Goal: Task Accomplishment & Management: Use online tool/utility

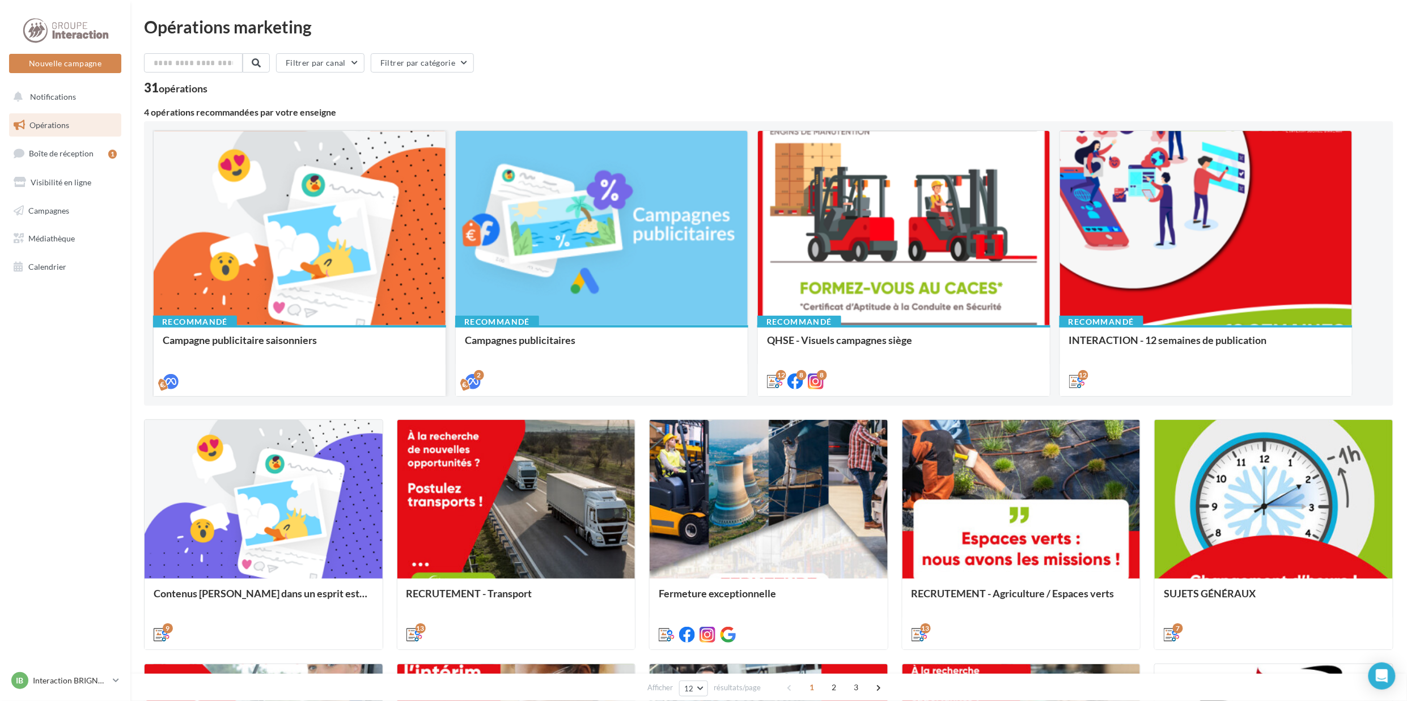
click at [318, 374] on div at bounding box center [300, 381] width 274 height 14
click at [316, 379] on div at bounding box center [300, 381] width 274 height 14
click at [397, 279] on div at bounding box center [300, 229] width 292 height 196
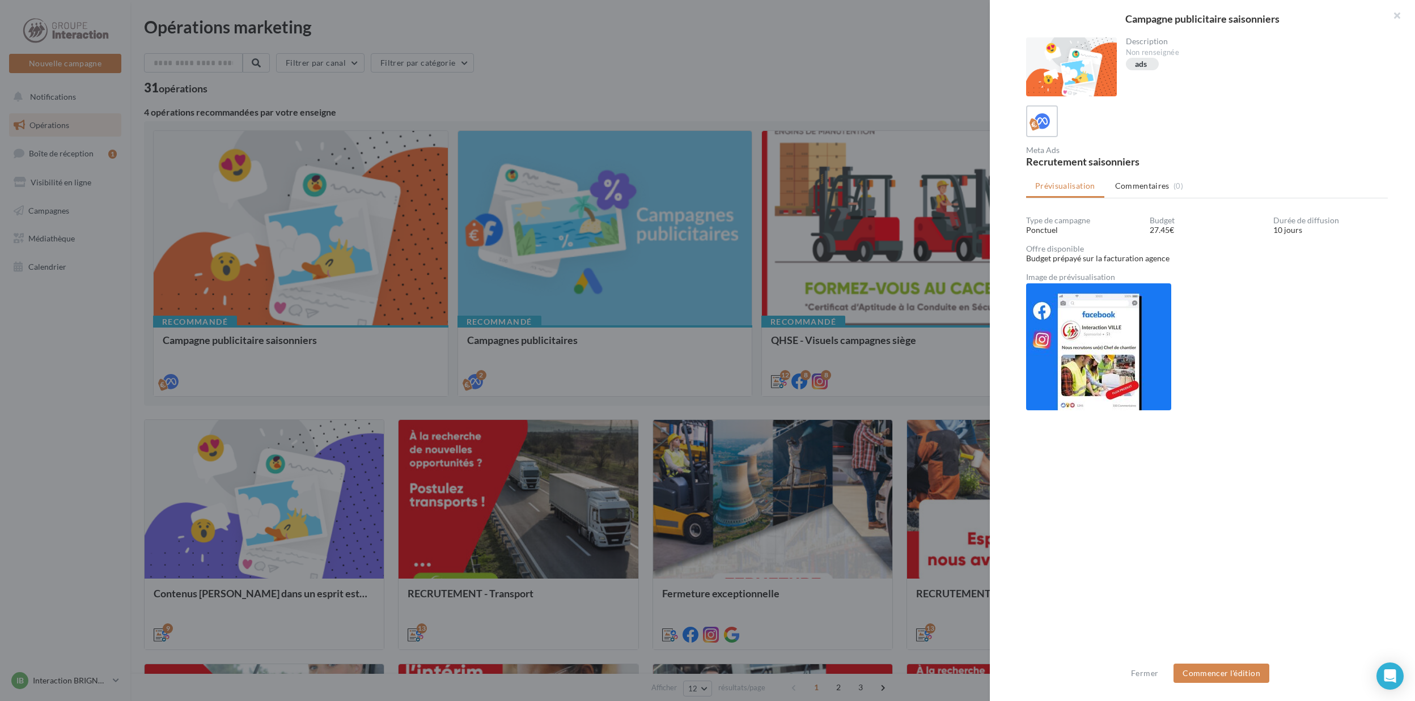
click at [1073, 68] on div at bounding box center [1071, 66] width 91 height 59
click at [1231, 668] on button "Commencer l'édition" at bounding box center [1222, 673] width 96 height 19
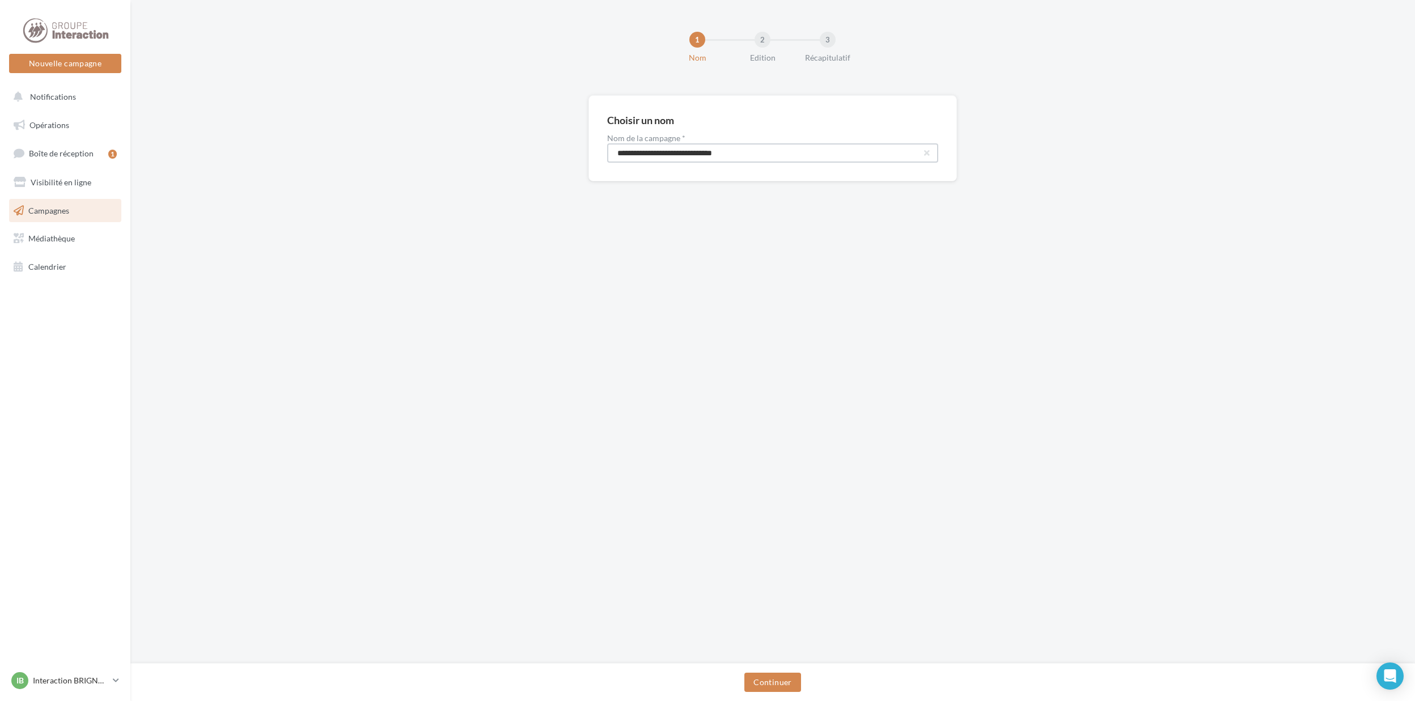
click at [671, 155] on input "**********" at bounding box center [772, 152] width 331 height 19
click at [931, 153] on input "**********" at bounding box center [772, 152] width 331 height 19
click at [769, 674] on button "Continuer" at bounding box center [772, 682] width 56 height 19
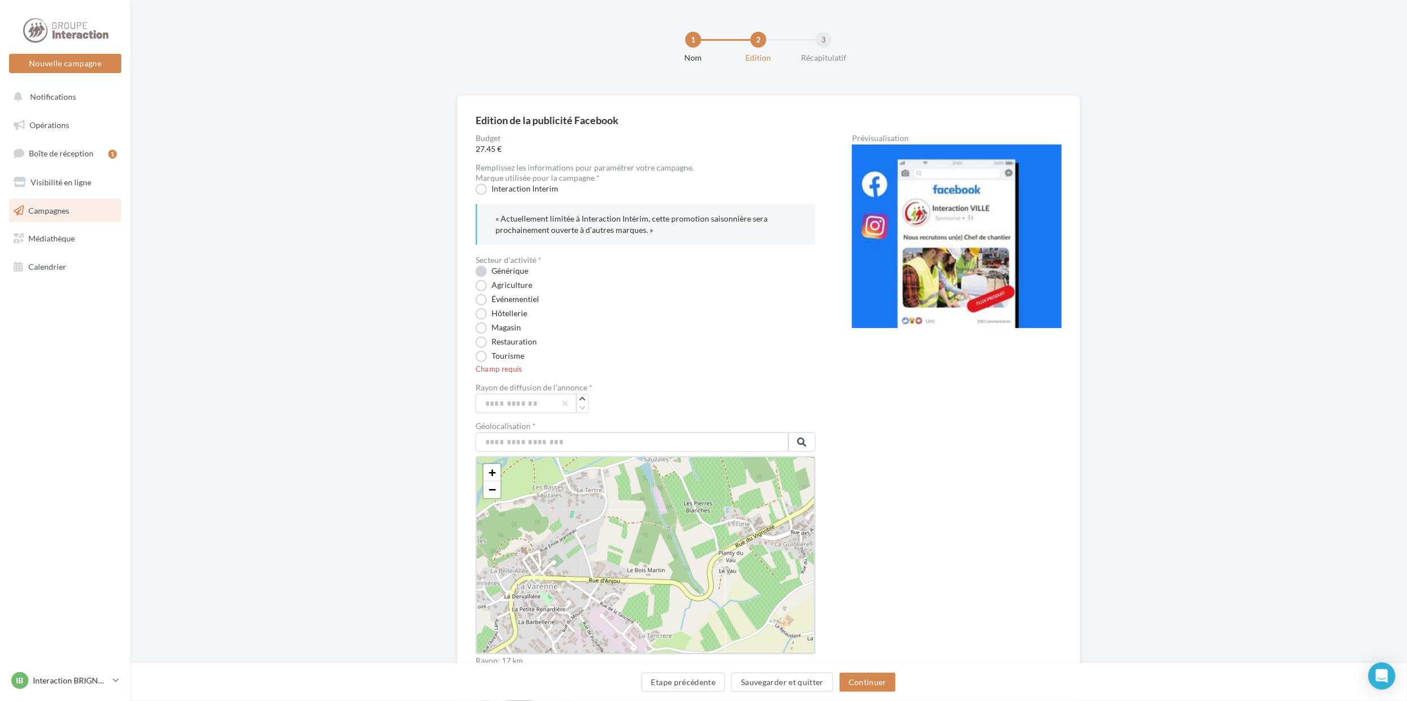
click at [484, 273] on label "Générique" at bounding box center [502, 271] width 53 height 11
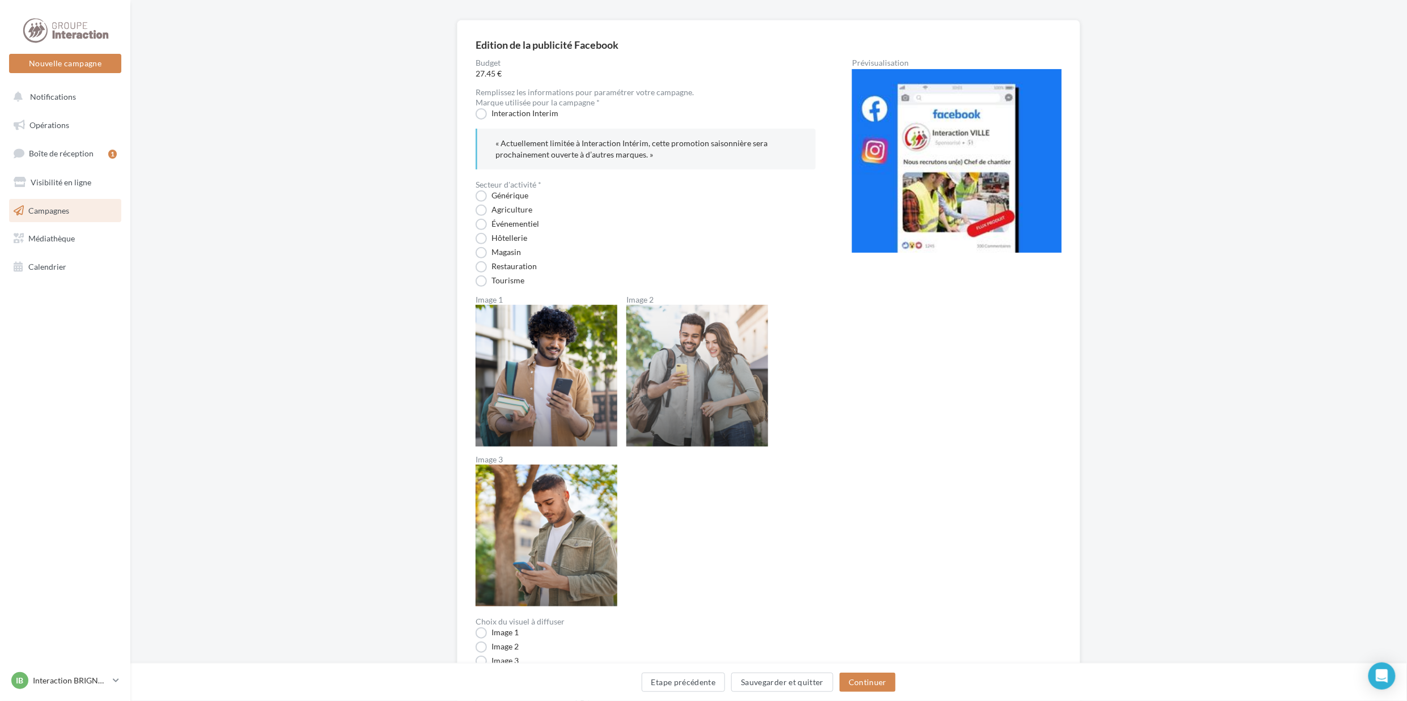
scroll to position [227, 0]
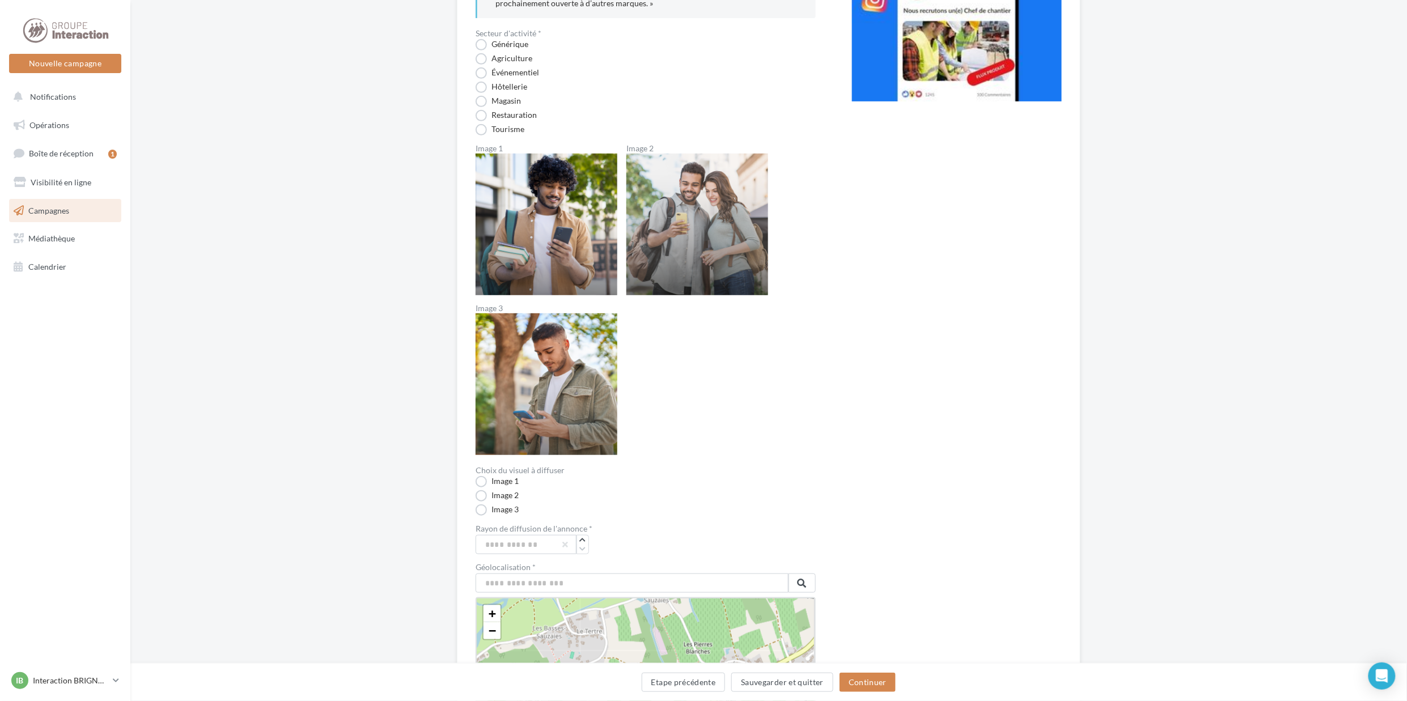
click at [586, 389] on img at bounding box center [547, 385] width 142 height 142
click at [489, 515] on label "Image 3" at bounding box center [497, 510] width 43 height 11
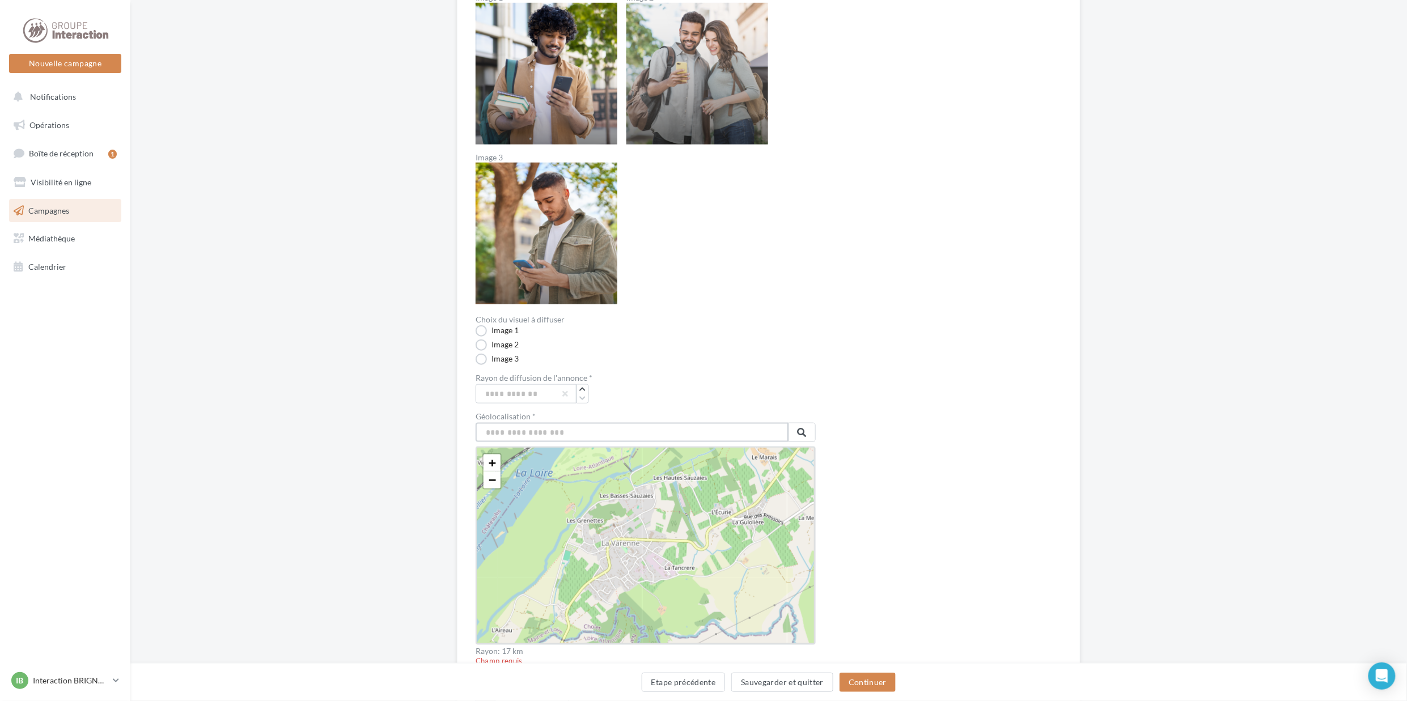
click at [568, 442] on input "text" at bounding box center [632, 432] width 313 height 19
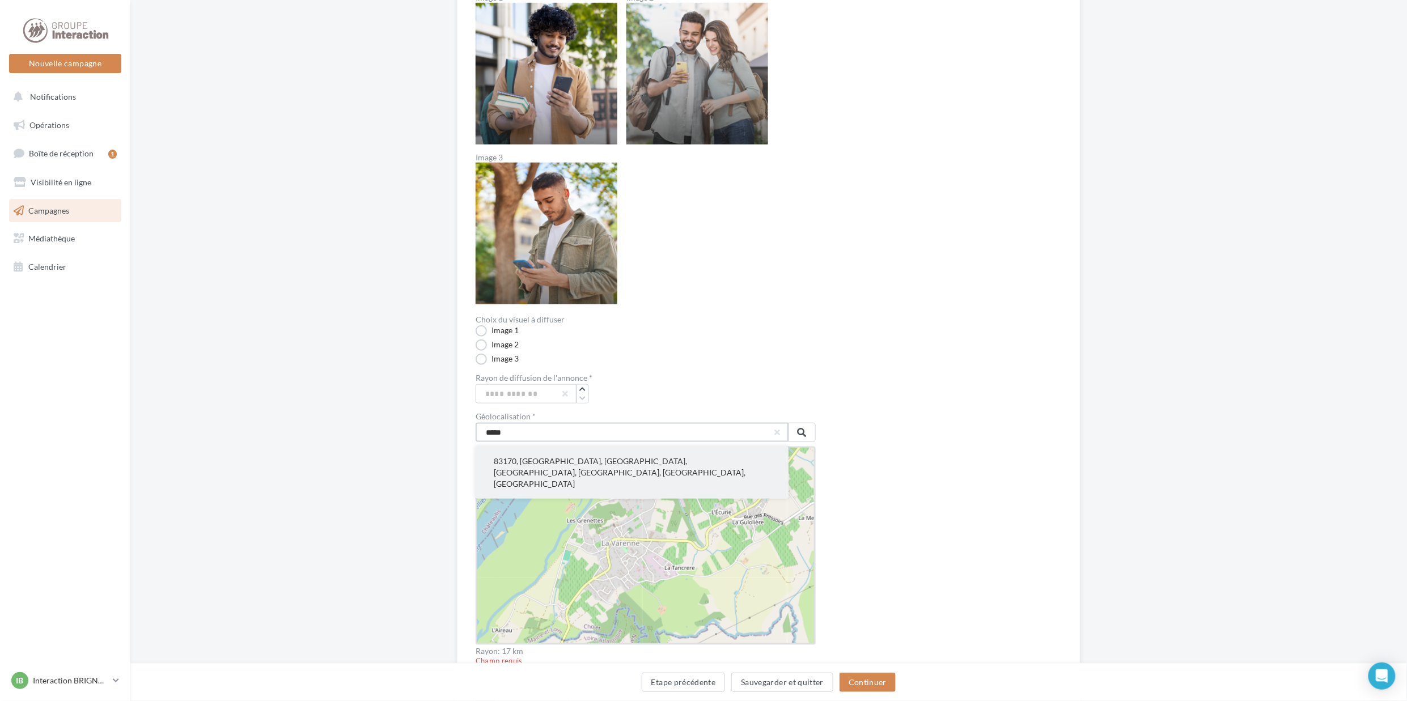
type input "*****"
click at [568, 482] on button "83170, La Celle, Brignoles, Var, Provence-Alpes-Côte d'Azur, France métropolita…" at bounding box center [632, 473] width 313 height 52
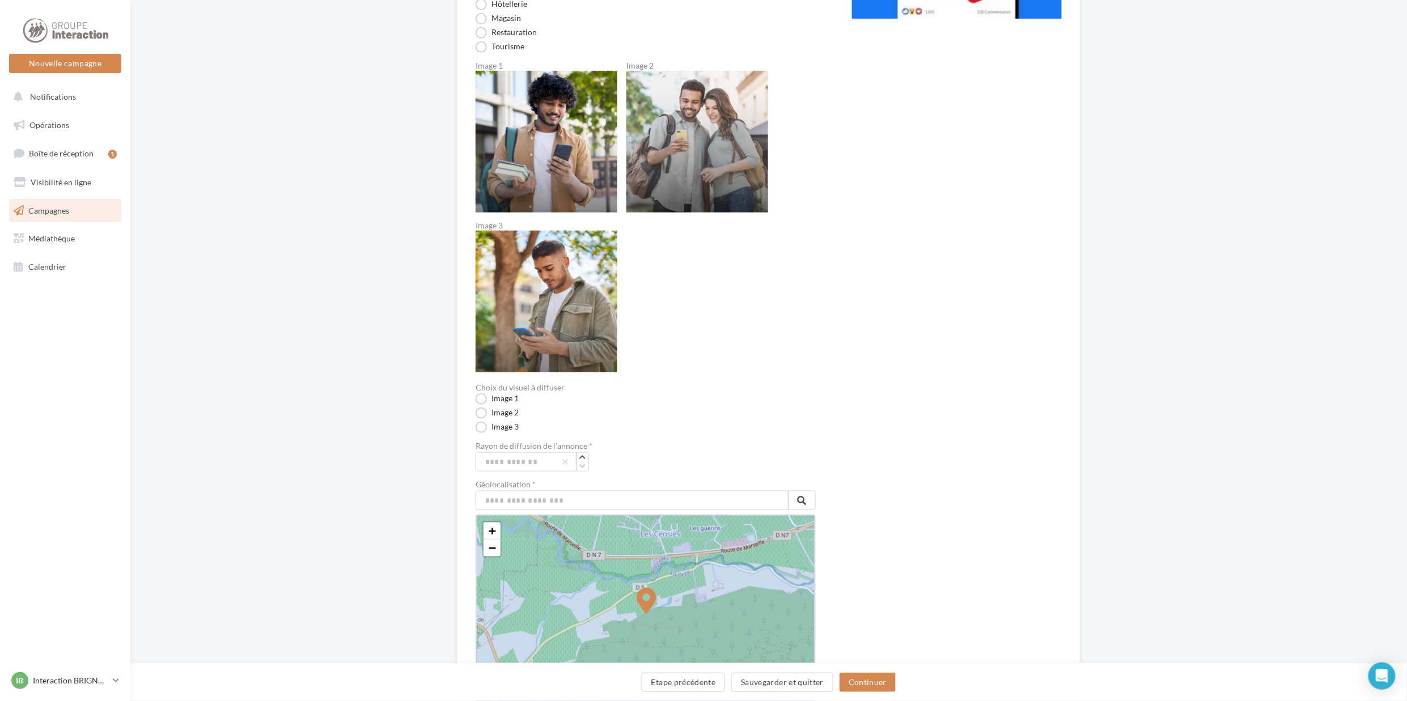
scroll to position [159, 0]
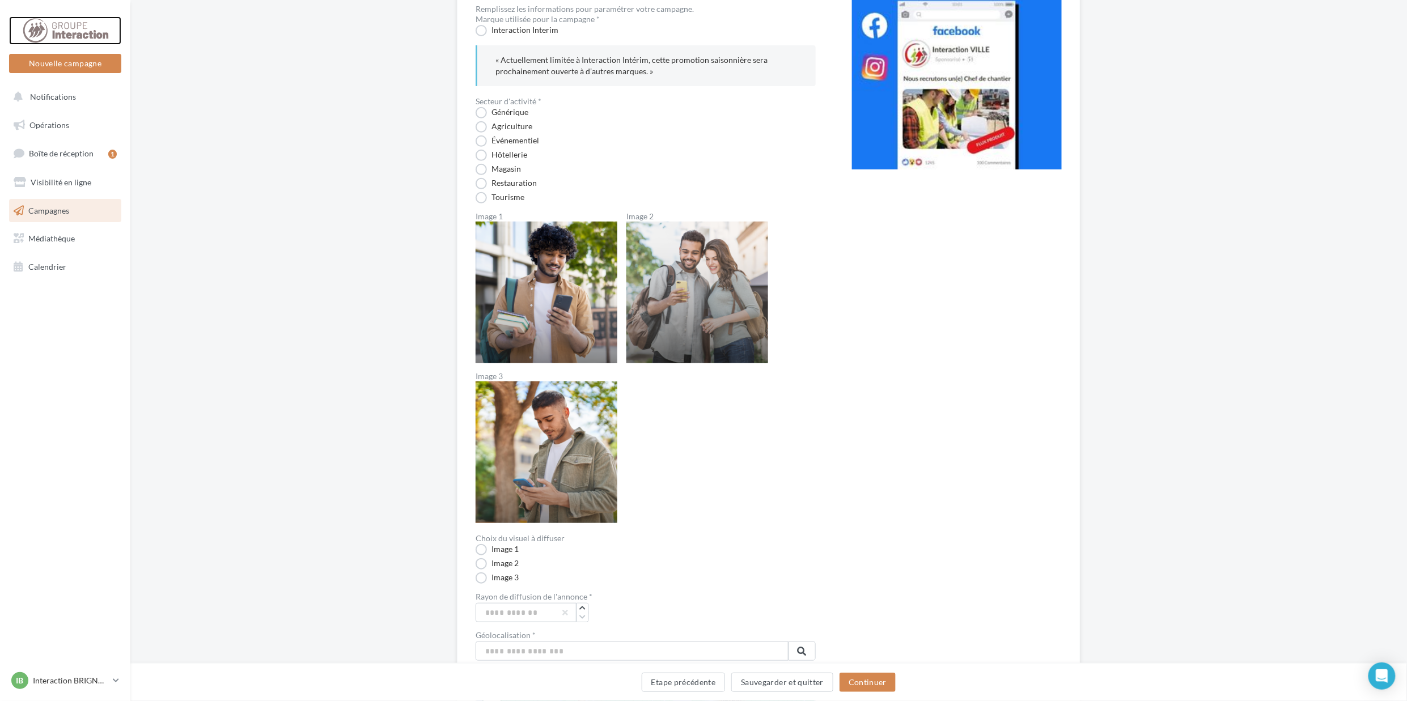
click at [57, 32] on div at bounding box center [65, 30] width 91 height 28
